Goal: Information Seeking & Learning: Learn about a topic

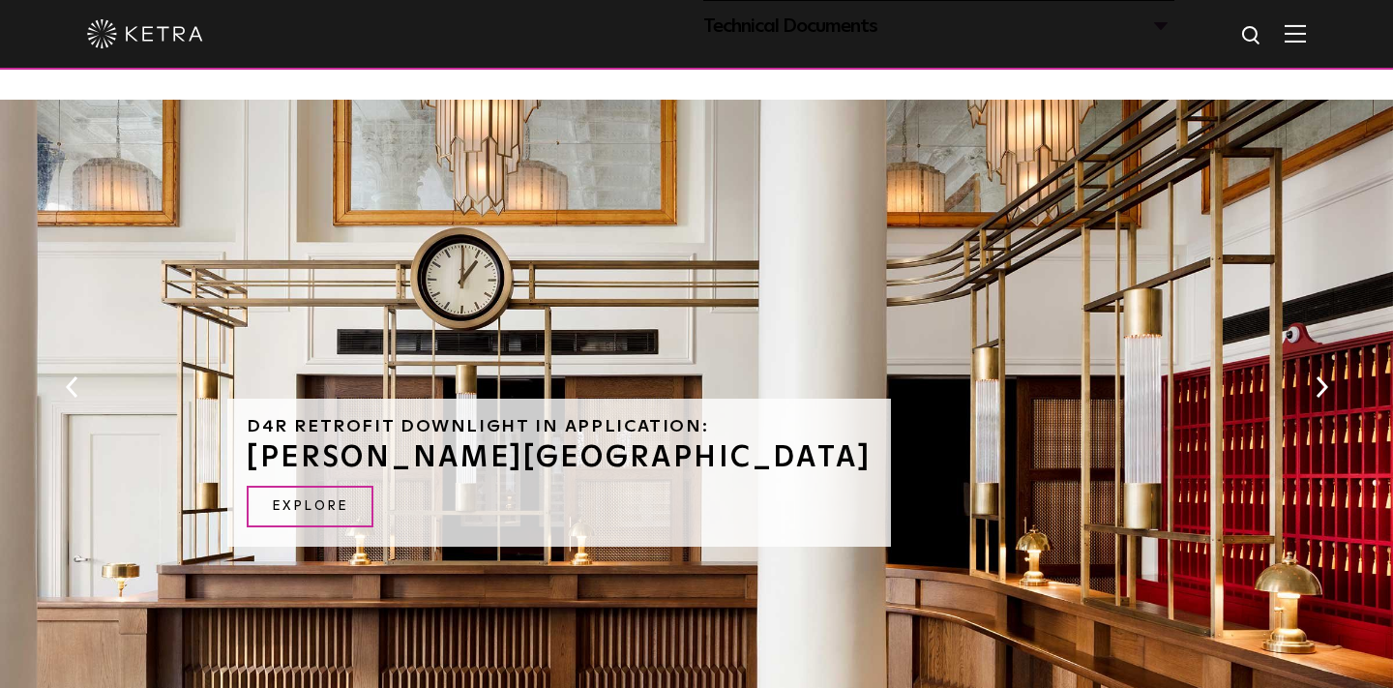
scroll to position [1081, 0]
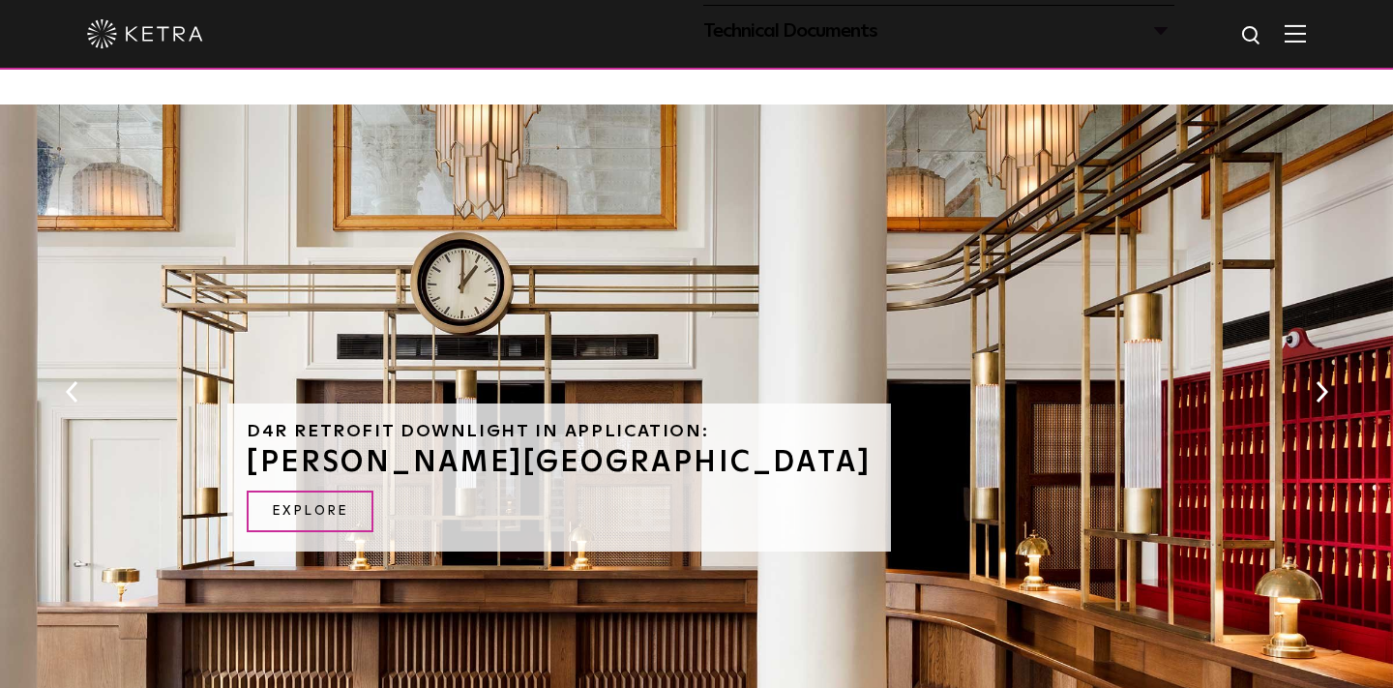
click at [1316, 365] on div "D4R Retrofit Downlight in Application: RIGGS HOTEL EXPLORE" at bounding box center [696, 407] width 1393 height 605
click at [1317, 386] on button "Next" at bounding box center [1321, 391] width 19 height 25
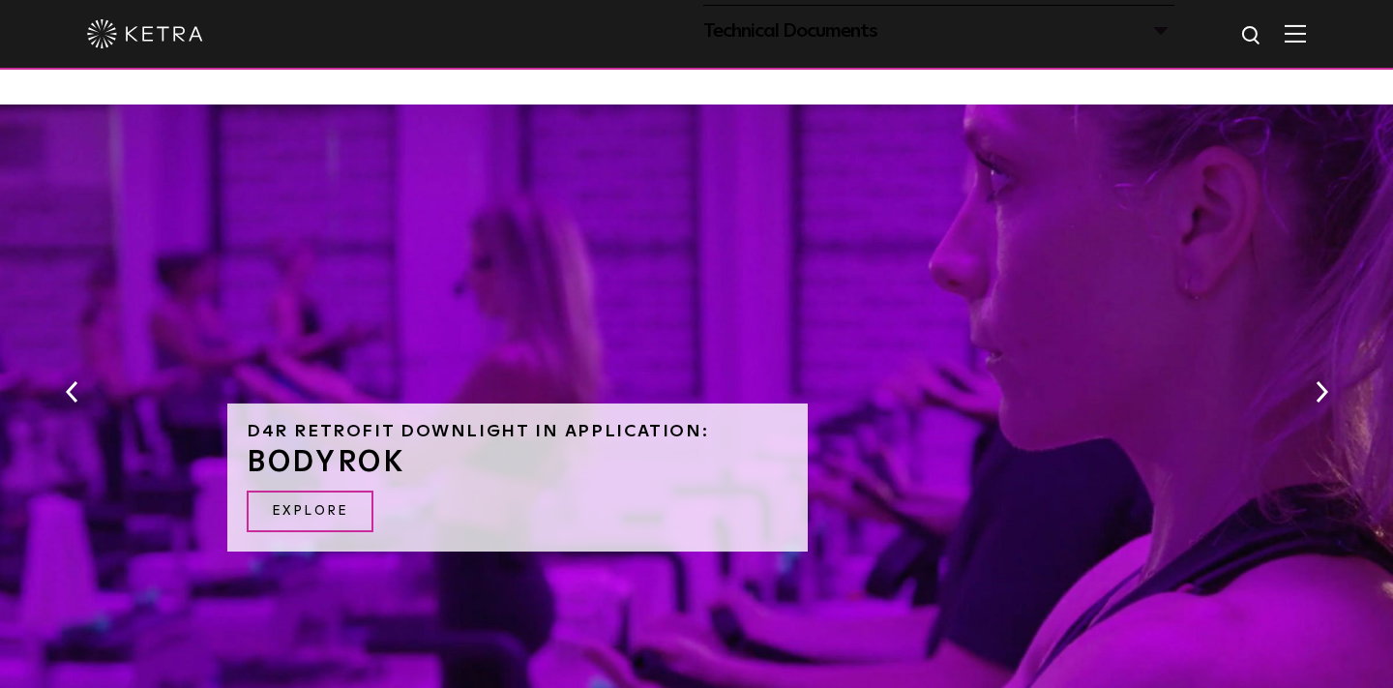
click at [1317, 386] on button "Next" at bounding box center [1321, 391] width 19 height 25
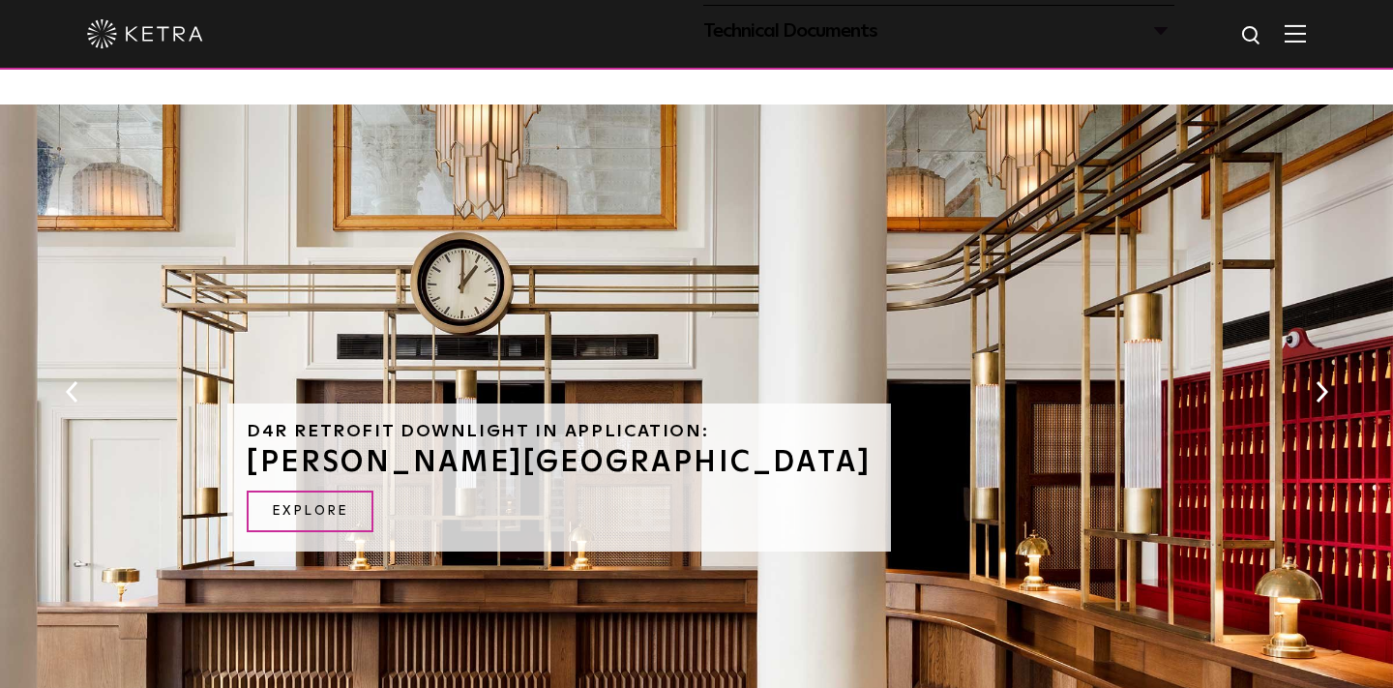
click at [1317, 386] on button "Next" at bounding box center [1321, 391] width 19 height 25
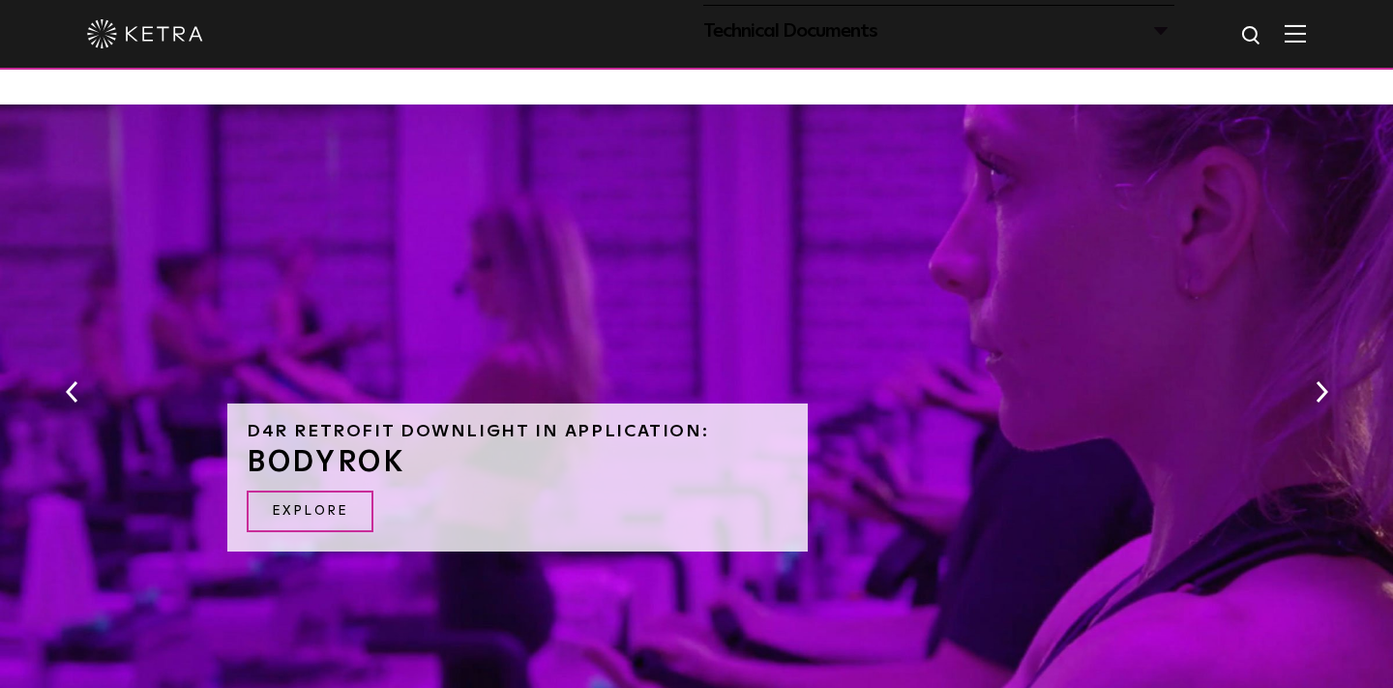
click at [1317, 386] on button "Next" at bounding box center [1321, 391] width 19 height 25
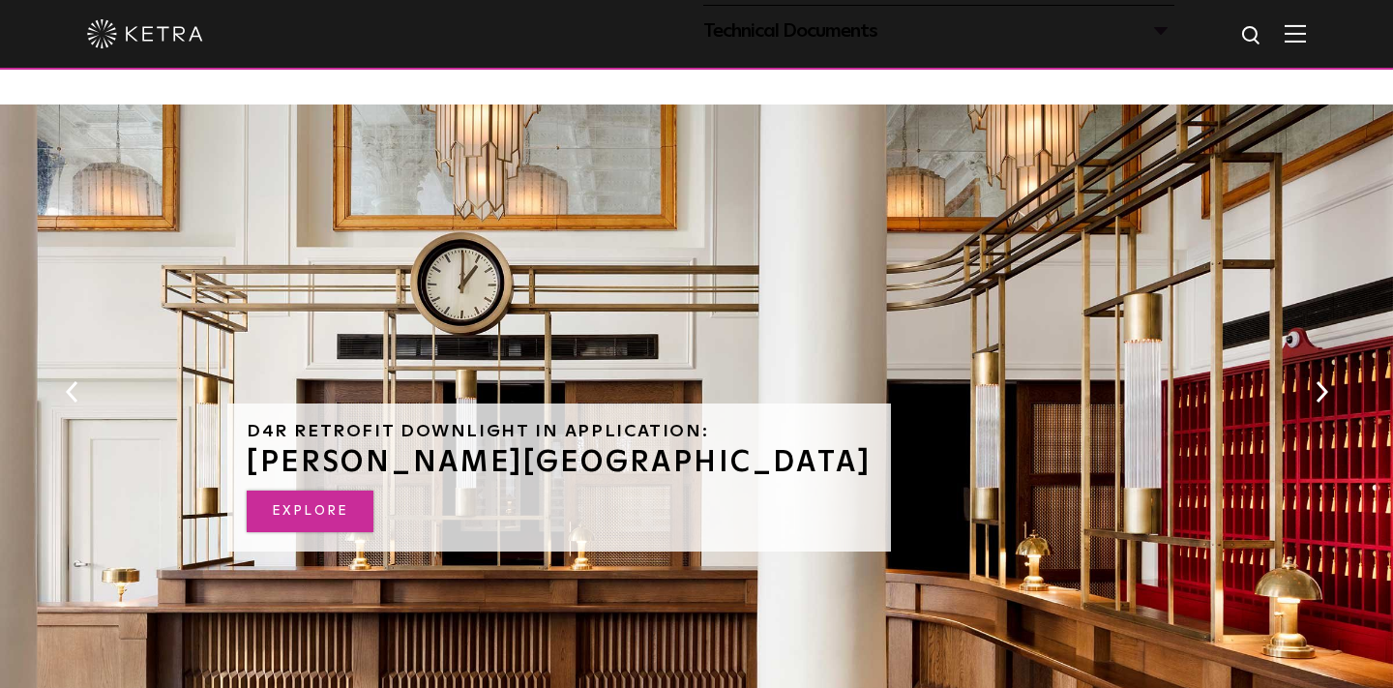
click at [307, 523] on link "EXPLORE" at bounding box center [310, 512] width 127 height 42
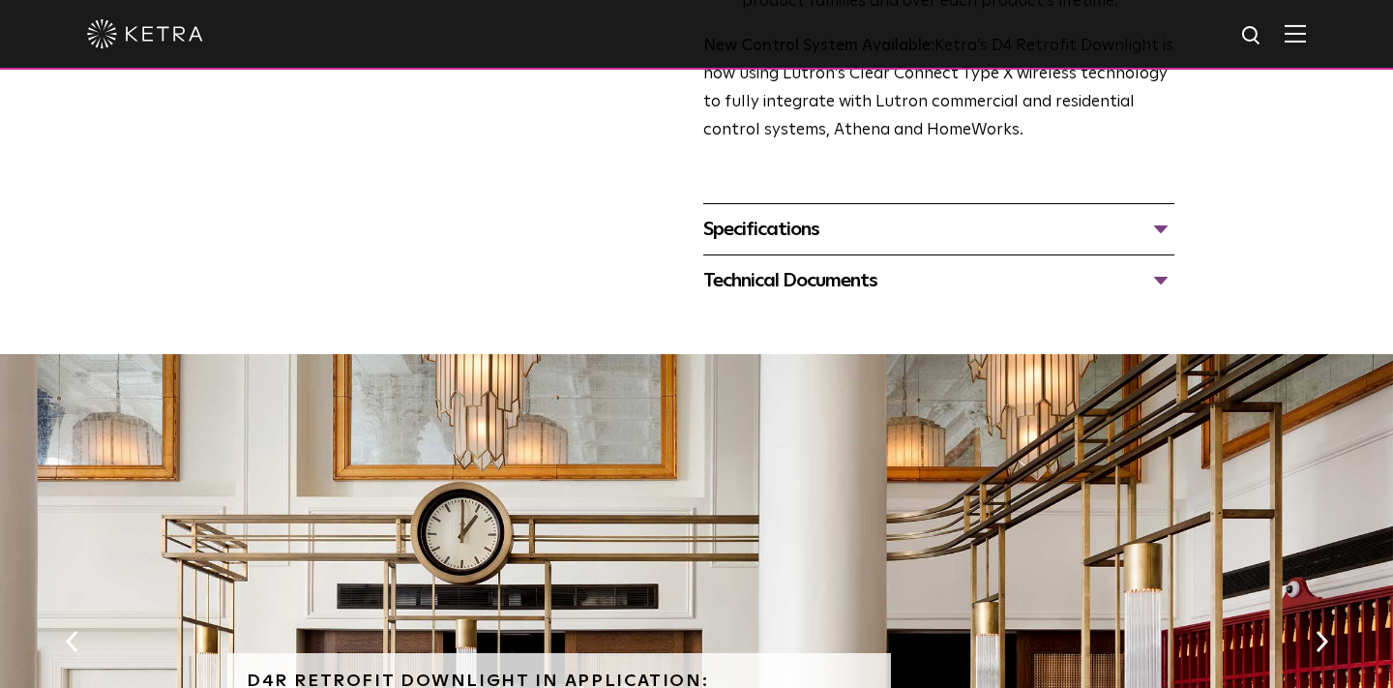
scroll to position [834, 0]
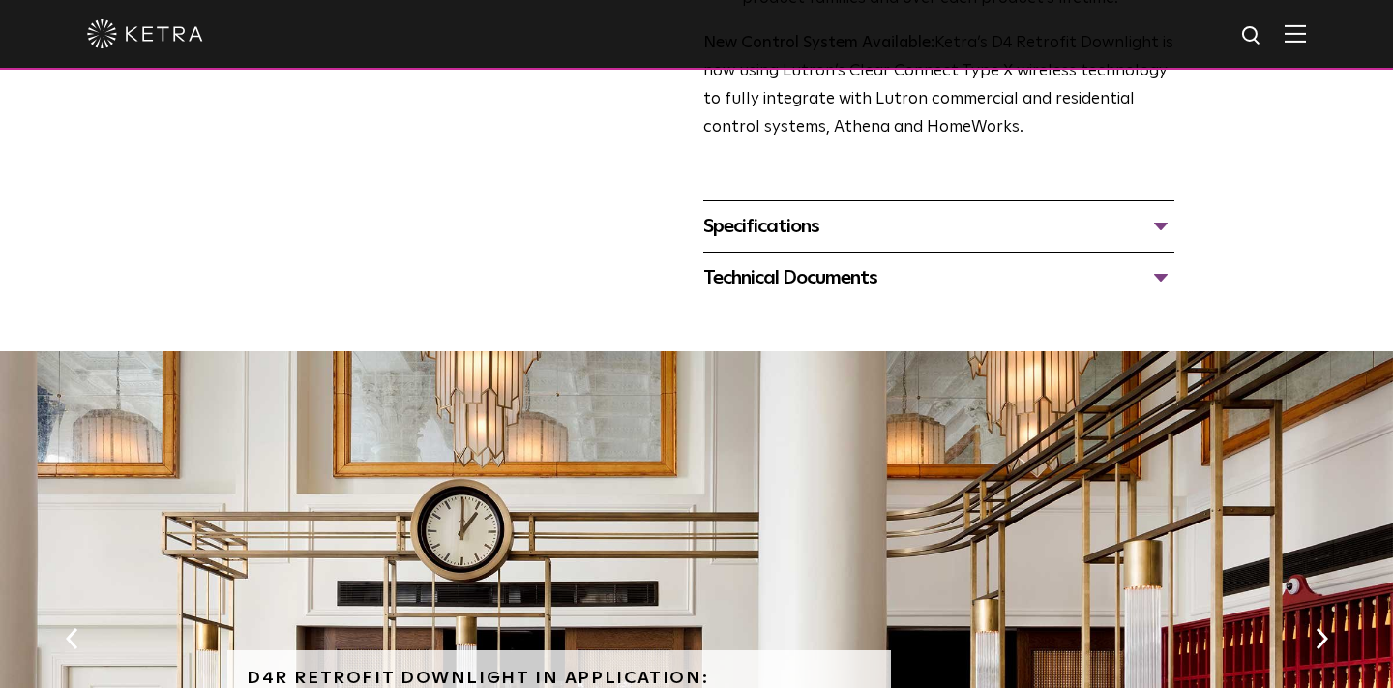
click at [818, 224] on div "Specifications" at bounding box center [938, 226] width 471 height 31
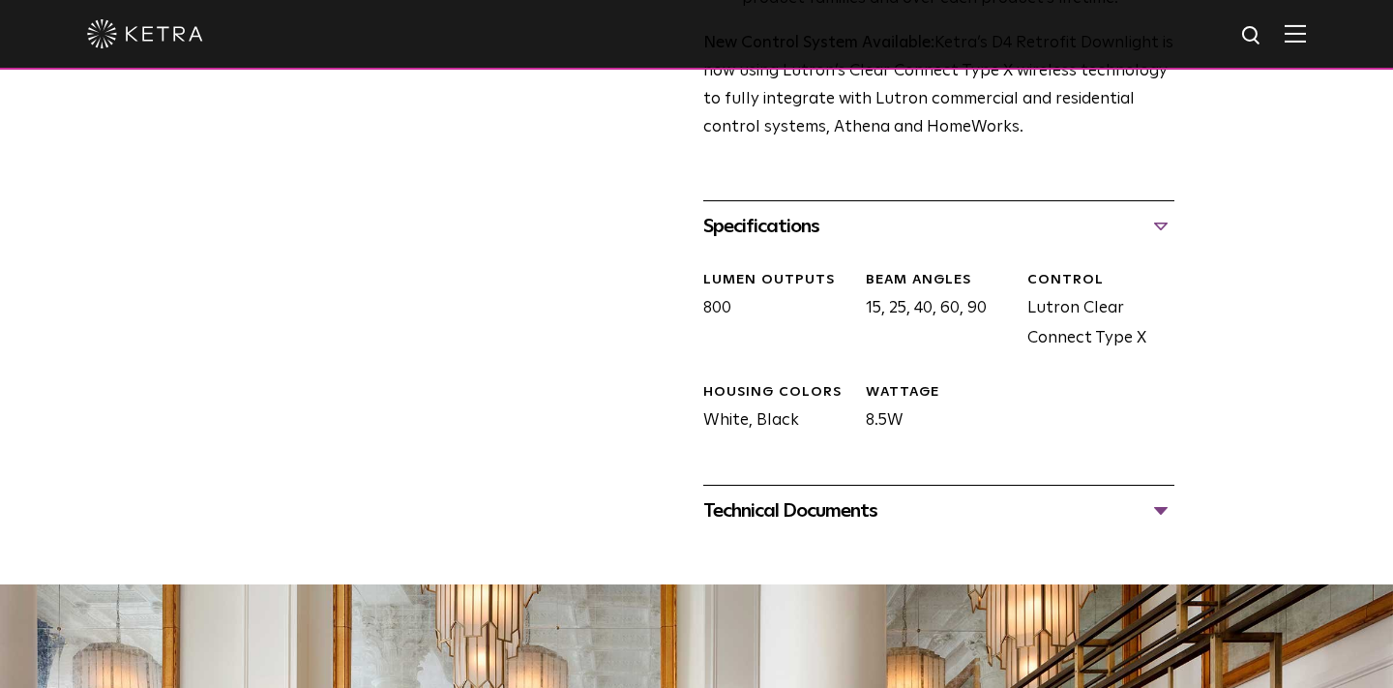
click at [876, 488] on div "Technical Documents D4R Specification Sheet D4R Installation Guide D4R Retrofit…" at bounding box center [938, 510] width 471 height 51
click at [865, 498] on div "Technical Documents" at bounding box center [938, 510] width 471 height 31
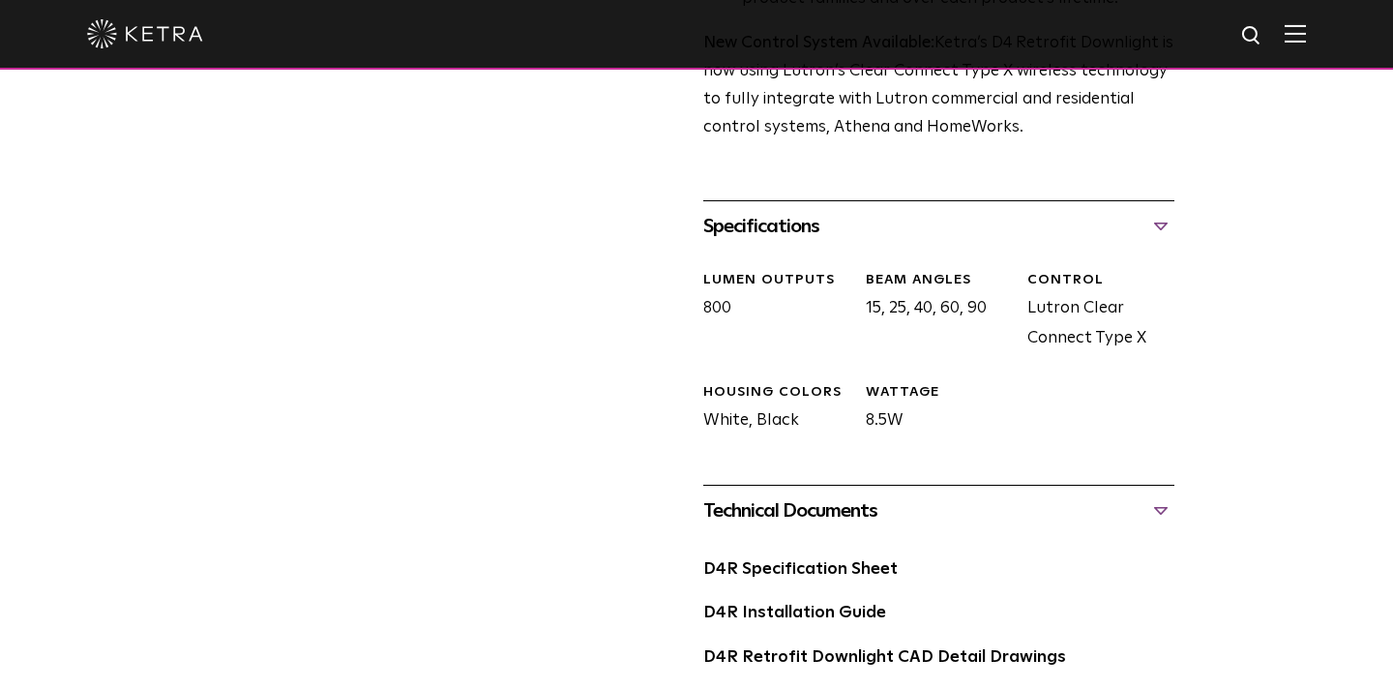
click at [789, 553] on div "D4R Specification Sheet D4R Installation Guide D4R Retrofit Downlight CAD Detai…" at bounding box center [938, 665] width 471 height 259
click at [789, 561] on link "D4R Specification Sheet" at bounding box center [800, 569] width 194 height 16
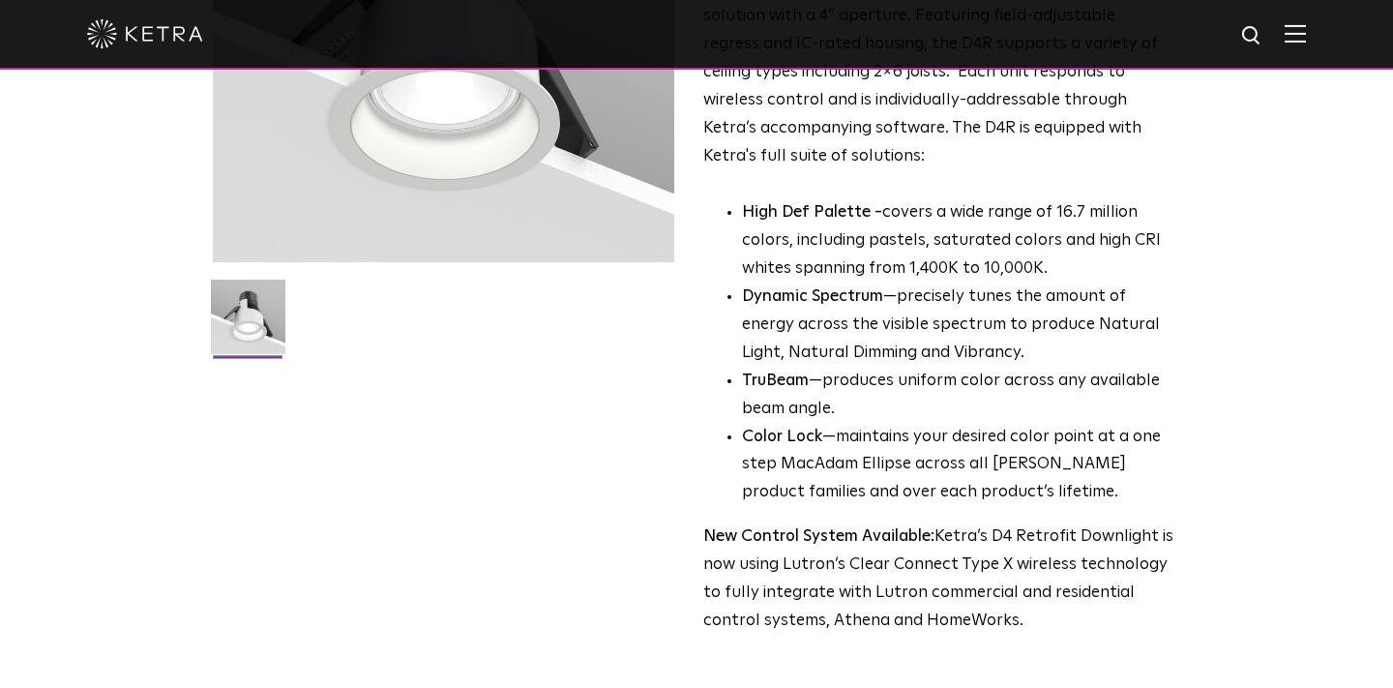
scroll to position [344, 0]
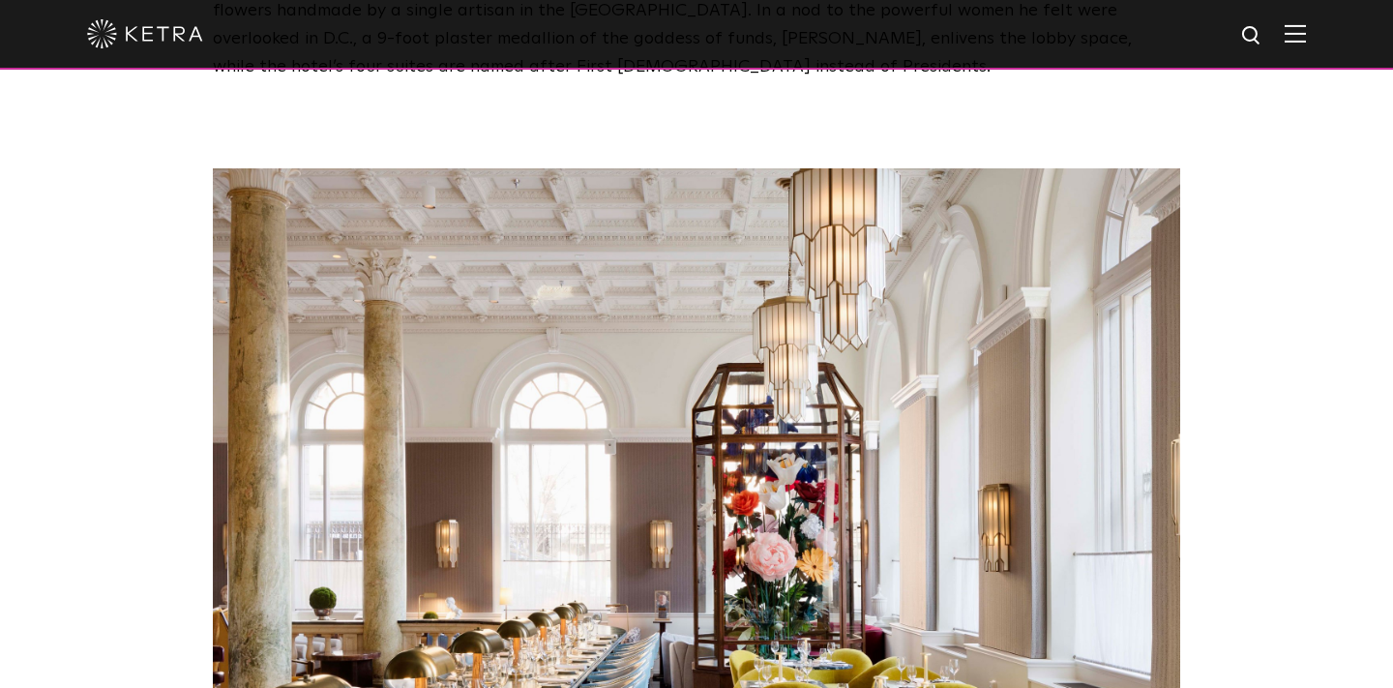
scroll to position [3526, 0]
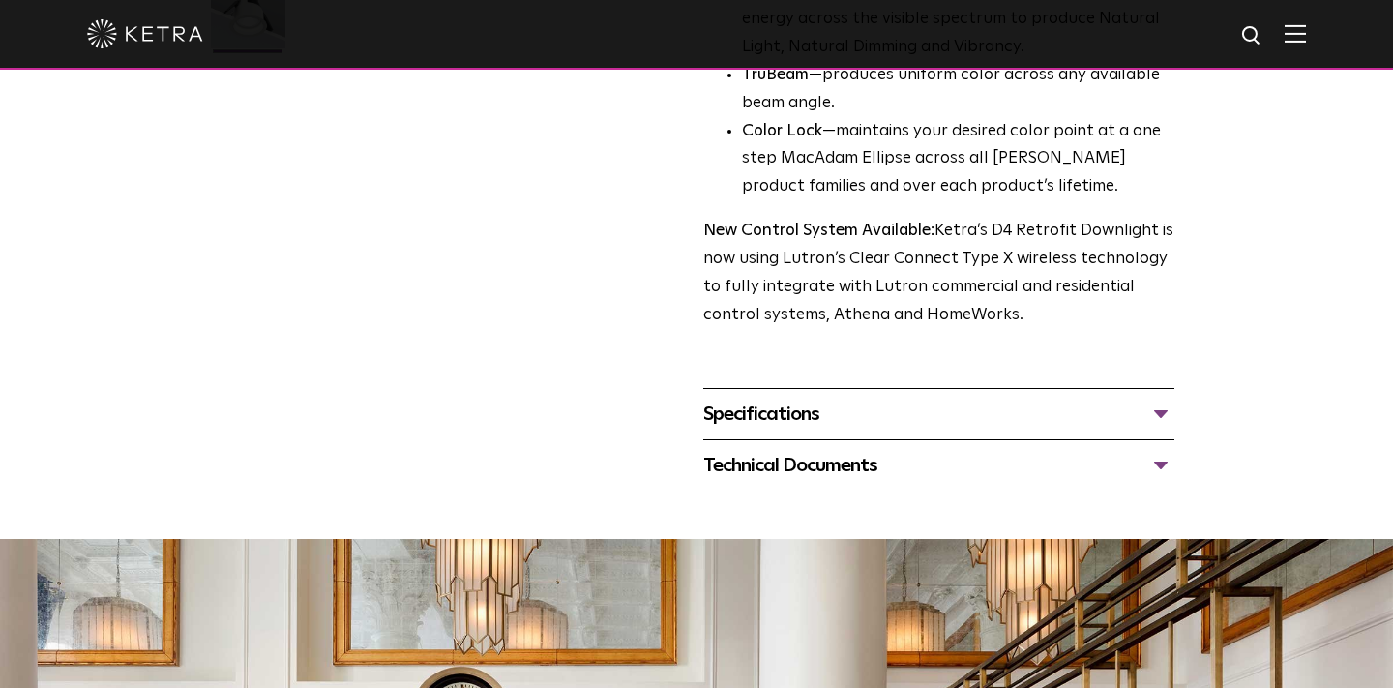
scroll to position [669, 0]
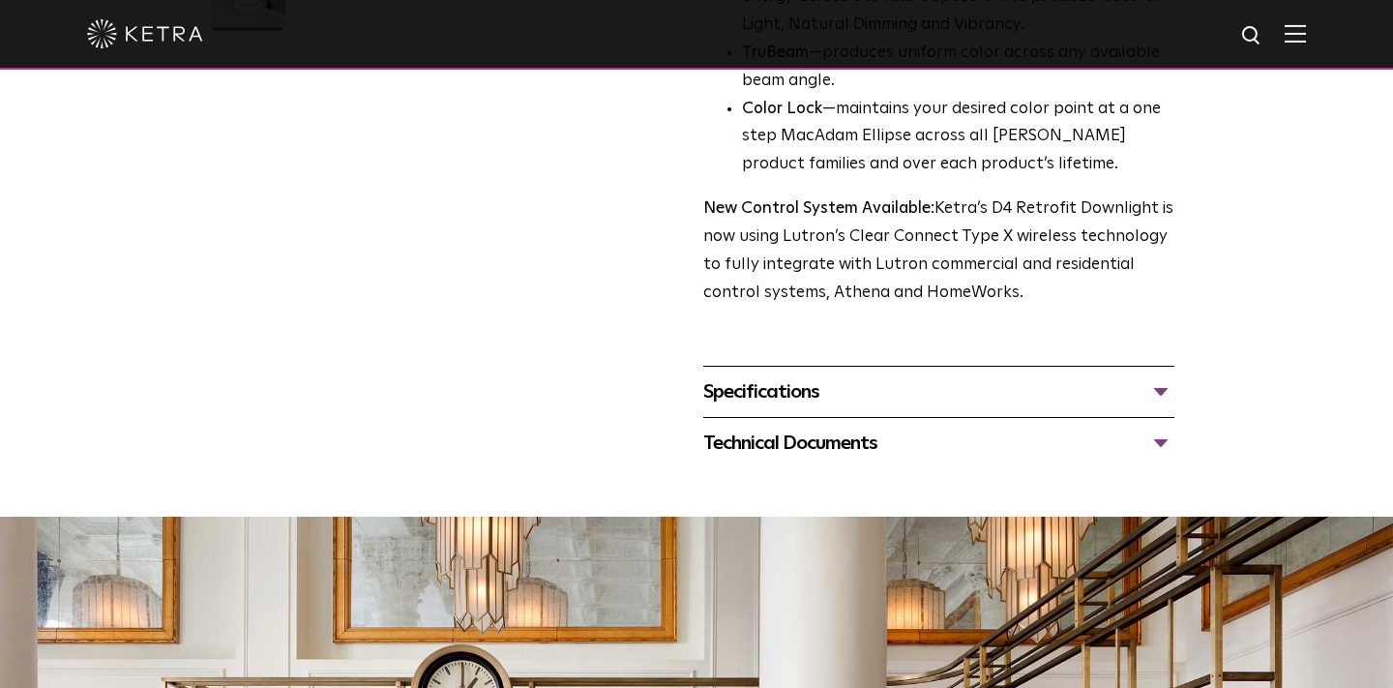
click at [821, 431] on div "Technical Documents" at bounding box center [938, 443] width 471 height 31
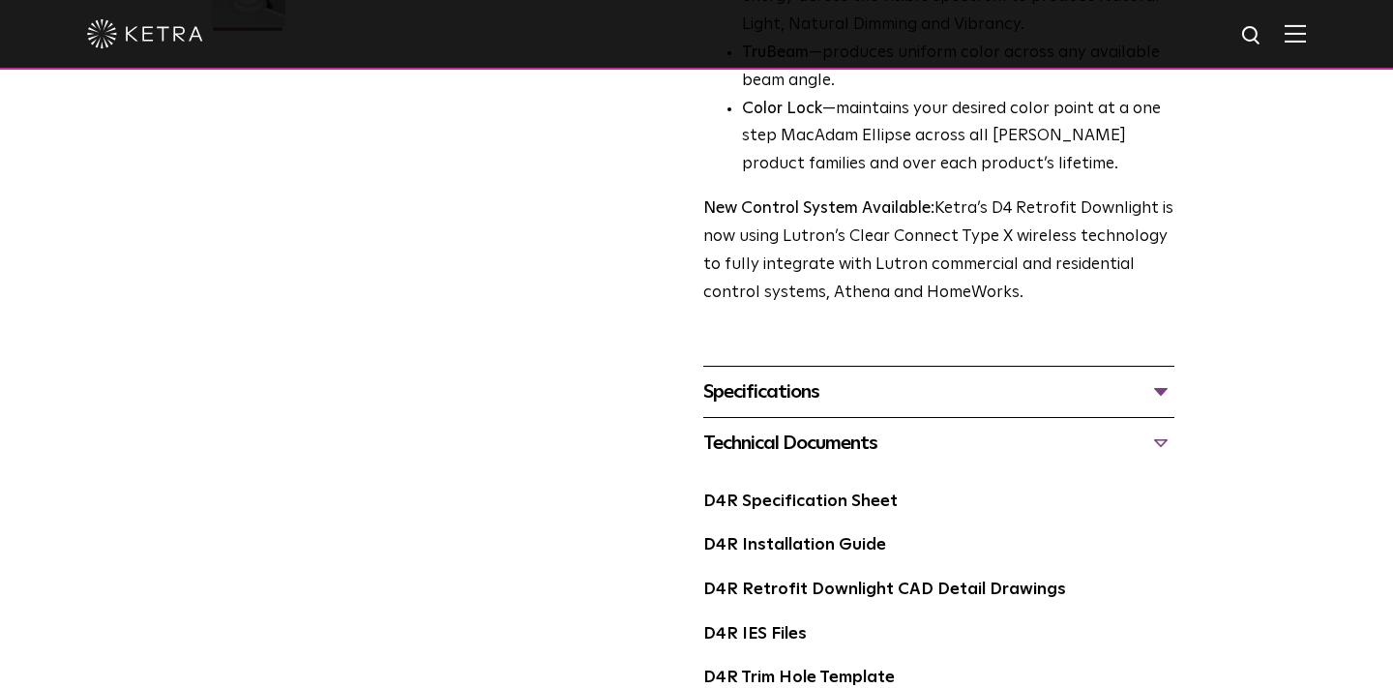
scroll to position [0, 0]
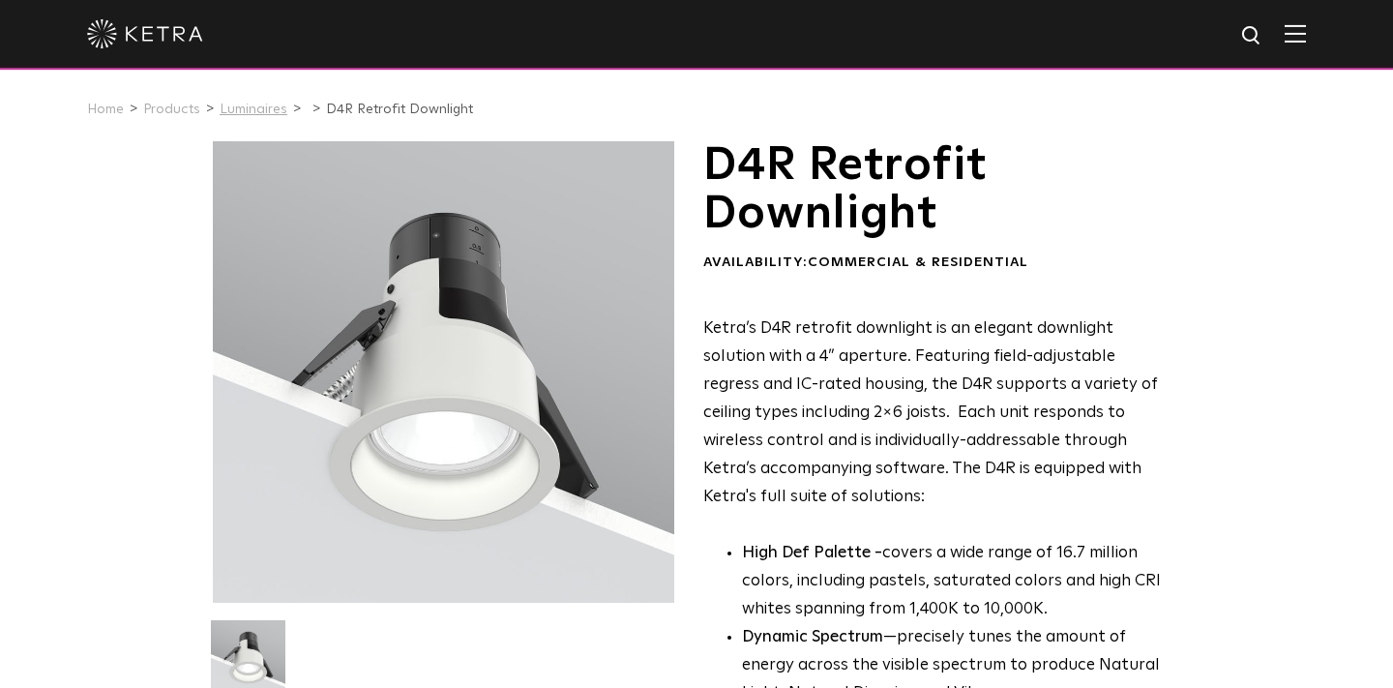
click at [250, 105] on link "Luminaires" at bounding box center [254, 110] width 68 height 14
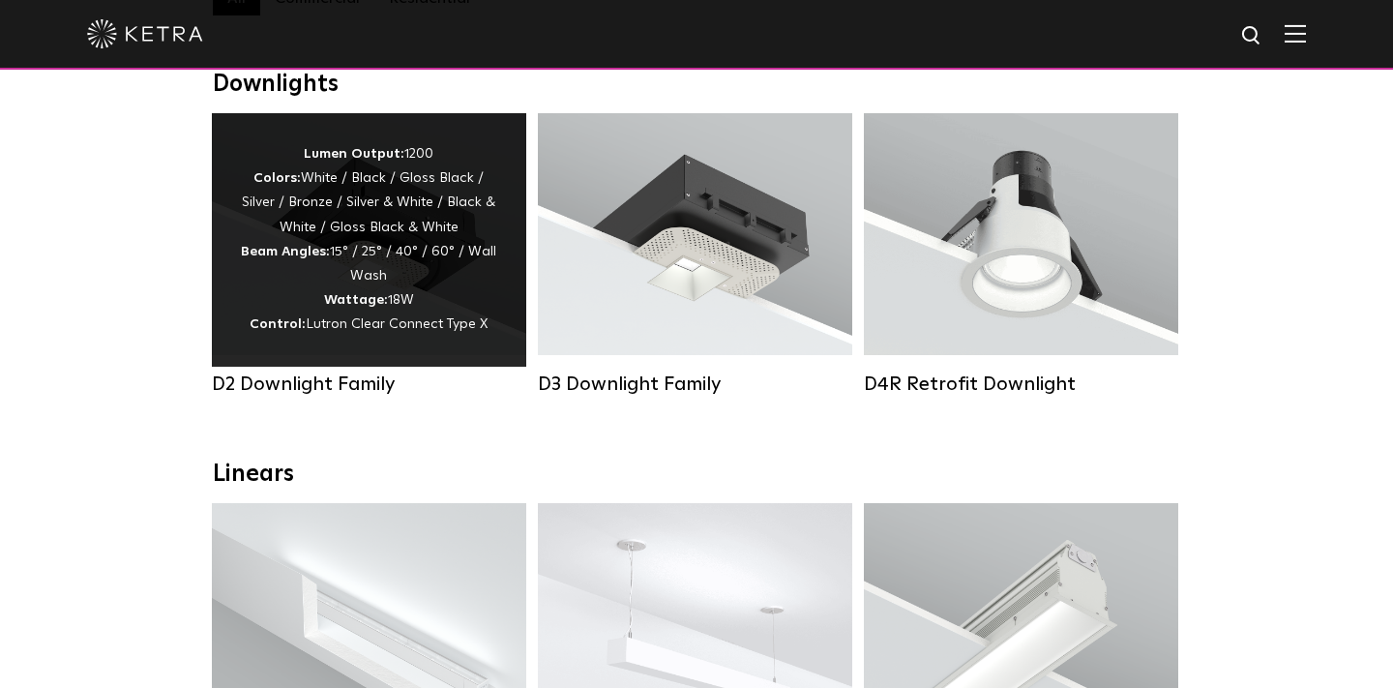
scroll to position [792, 0]
